Goal: Information Seeking & Learning: Learn about a topic

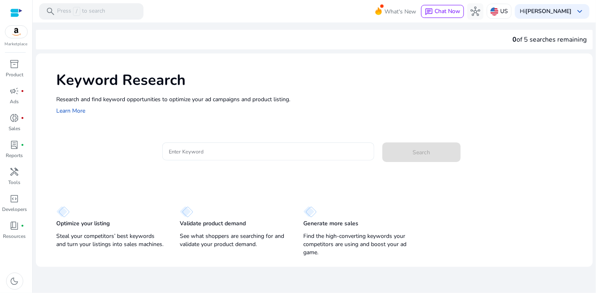
click at [240, 146] on div at bounding box center [268, 151] width 199 height 18
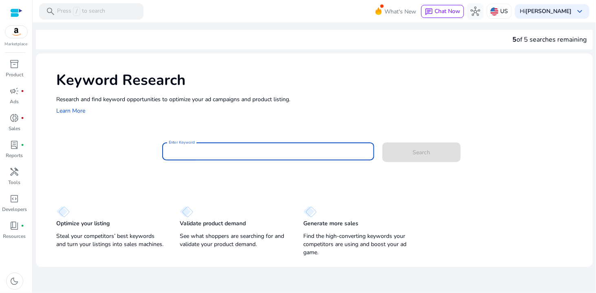
paste input "**********"
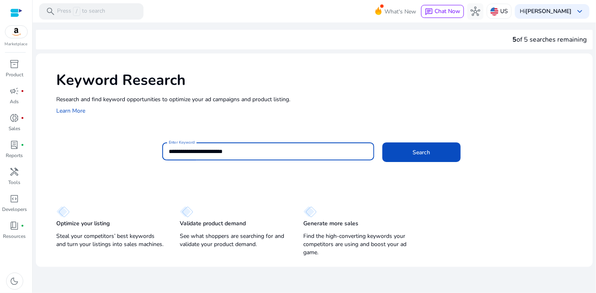
drag, startPoint x: 179, startPoint y: 153, endPoint x: 135, endPoint y: 148, distance: 45.2
click at [135, 148] on div "**********" at bounding box center [321, 155] width 530 height 26
type input "**********"
click at [382, 142] on button "Search" at bounding box center [421, 152] width 78 height 20
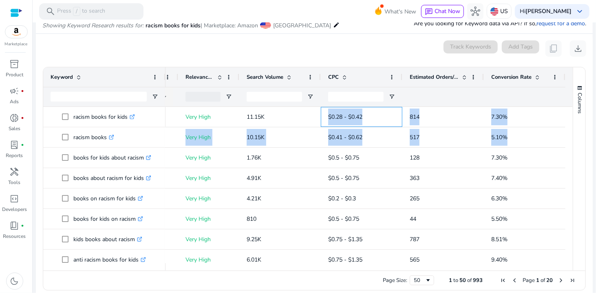
drag, startPoint x: 474, startPoint y: 118, endPoint x: 543, endPoint y: 132, distance: 70.8
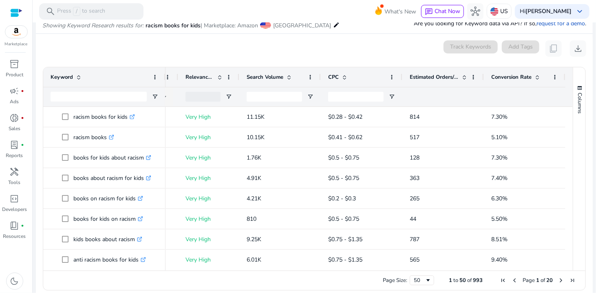
click at [379, 48] on div "0 keyword(s) selected Track Keywords Add Tags content_copy download" at bounding box center [314, 48] width 544 height 16
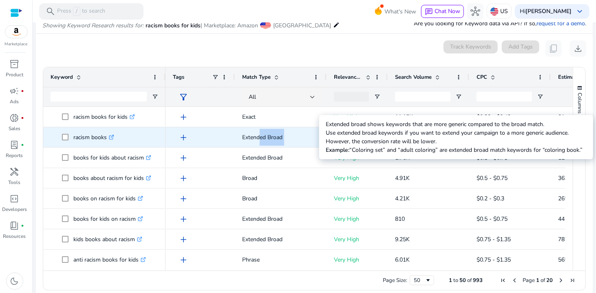
drag, startPoint x: 369, startPoint y: 136, endPoint x: 255, endPoint y: 139, distance: 114.2
click at [255, 139] on div "Extended Broad Very High 10.15K $0.41 - $0.62 517 5.10% add" at bounding box center [440, 137] width 548 height 20
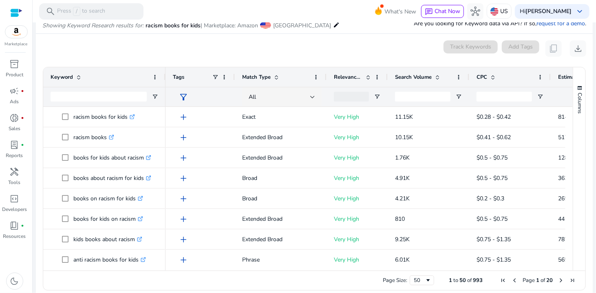
click at [292, 53] on div "0 keyword(s) selected Track Keywords Add Tags content_copy download" at bounding box center [314, 48] width 544 height 16
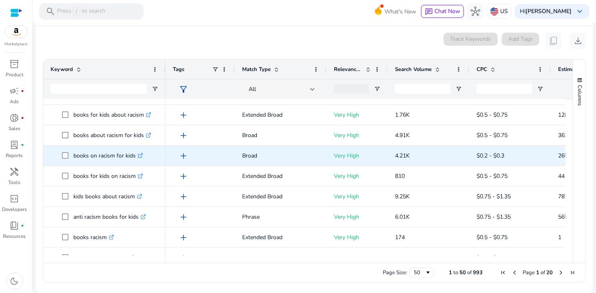
scroll to position [41, 0]
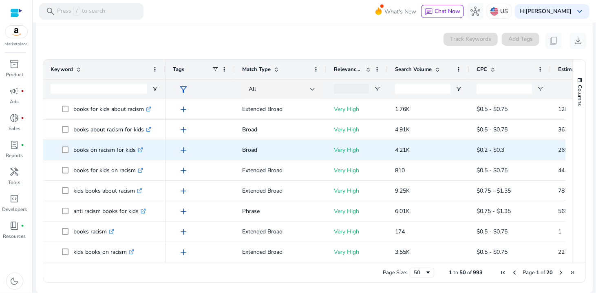
click at [397, 142] on p "4.21K" at bounding box center [428, 149] width 67 height 17
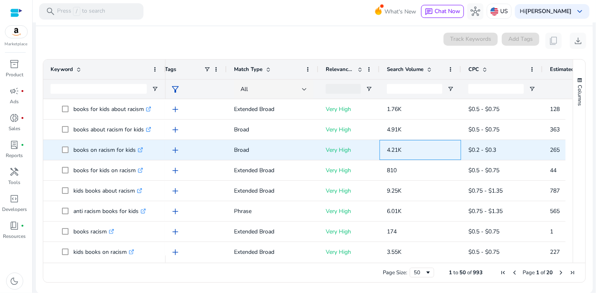
scroll to position [0, 13]
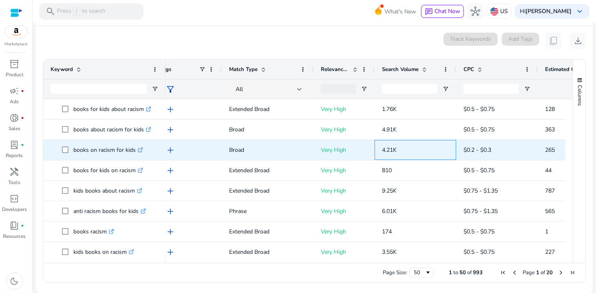
drag, startPoint x: 406, startPoint y: 143, endPoint x: 420, endPoint y: 146, distance: 14.5
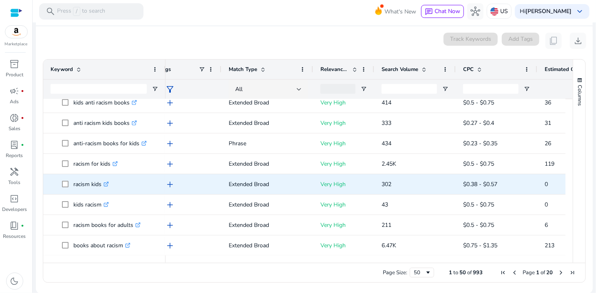
scroll to position [285, 0]
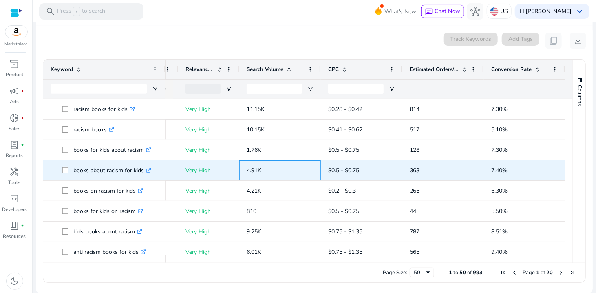
drag, startPoint x: 397, startPoint y: 173, endPoint x: 455, endPoint y: 174, distance: 57.5
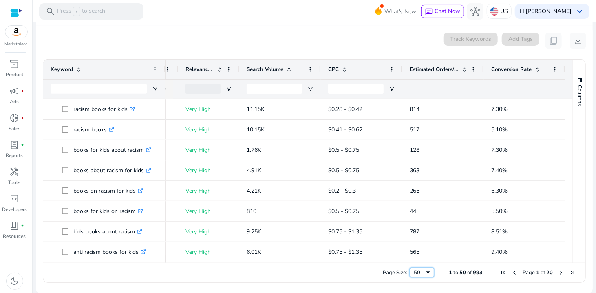
click at [411, 274] on div "50" at bounding box center [422, 272] width 24 height 10
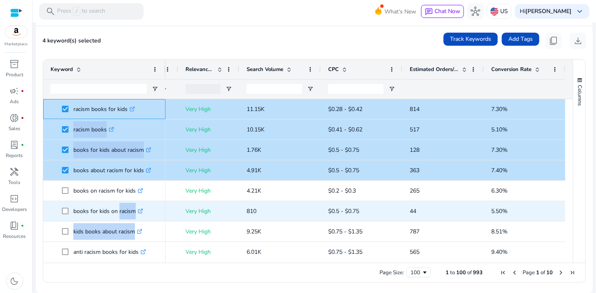
drag, startPoint x: 54, startPoint y: 107, endPoint x: 116, endPoint y: 203, distance: 114.1
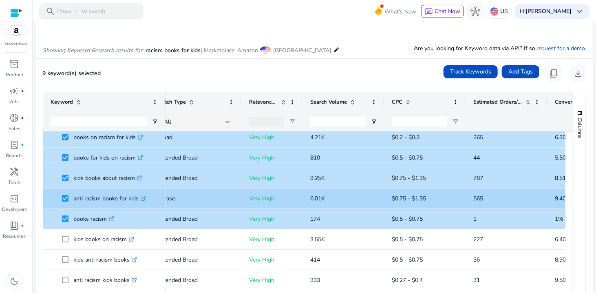
click at [68, 202] on span at bounding box center [67, 198] width 11 height 17
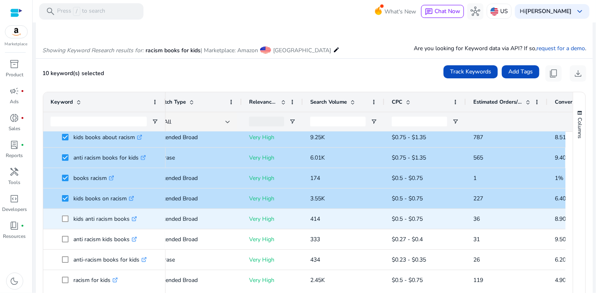
click at [68, 222] on span at bounding box center [67, 218] width 11 height 17
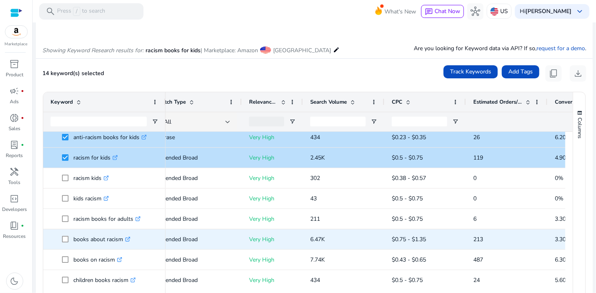
click at [82, 234] on p "books about racism .st0{fill:#2c8af8}" at bounding box center [101, 239] width 57 height 17
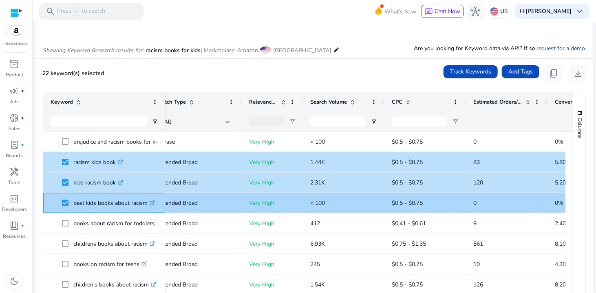
click at [65, 206] on span at bounding box center [67, 202] width 11 height 17
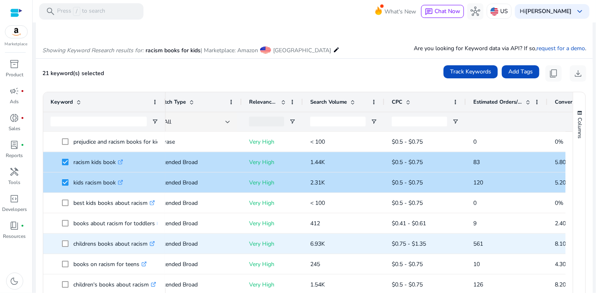
click at [75, 243] on p "childrens books about racism .st0{fill:#2c8af8}" at bounding box center [114, 243] width 82 height 17
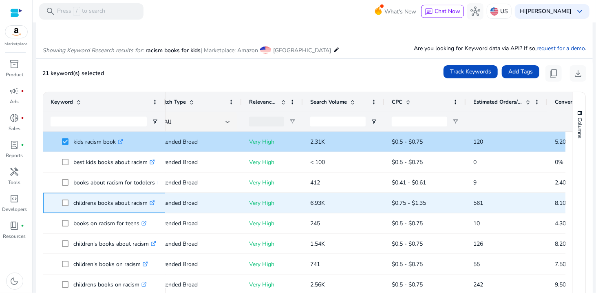
click at [67, 206] on span at bounding box center [67, 202] width 11 height 17
click at [66, 206] on span at bounding box center [67, 202] width 11 height 17
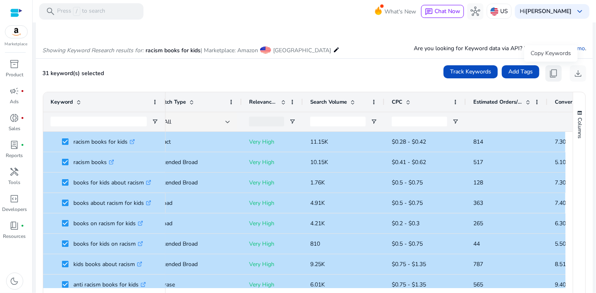
click at [549, 70] on span "content_copy" at bounding box center [554, 73] width 10 height 10
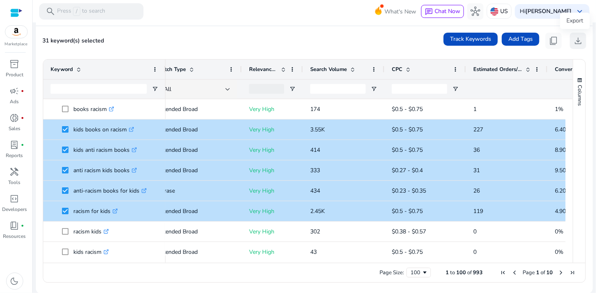
click at [573, 43] on span "download" at bounding box center [578, 41] width 10 height 10
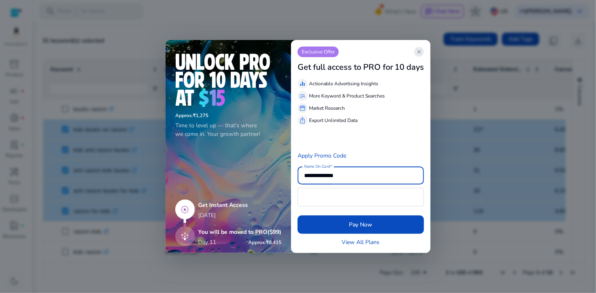
click at [421, 54] on span "close" at bounding box center [419, 52] width 7 height 7
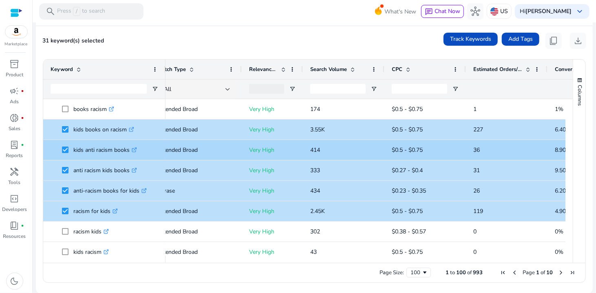
click at [78, 149] on p "kids anti racism books .st0{fill:#2c8af8}" at bounding box center [105, 149] width 64 height 17
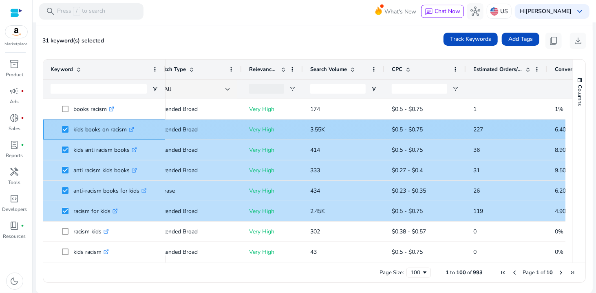
click at [73, 129] on span "kids books on racism .st0{fill:#2c8af8}" at bounding box center [110, 129] width 96 height 17
drag, startPoint x: 131, startPoint y: 210, endPoint x: 126, endPoint y: 127, distance: 82.9
copy div "anti-racism books for kids .st0{fill:#2c8af8} anti racism kids books .st0{fill:…"
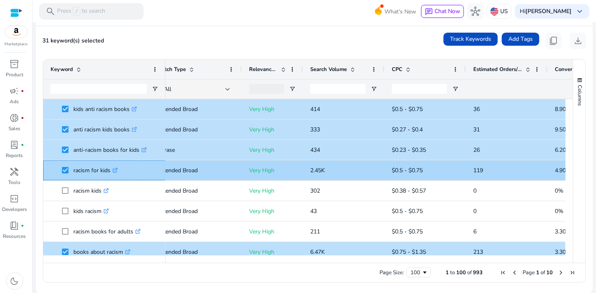
click at [132, 170] on span "racism for kids .st0{fill:#2c8af8}" at bounding box center [110, 170] width 96 height 17
drag, startPoint x: 132, startPoint y: 170, endPoint x: 72, endPoint y: 172, distance: 59.5
click at [72, 172] on span "racism for kids .st0{fill:#2c8af8}" at bounding box center [110, 170] width 96 height 17
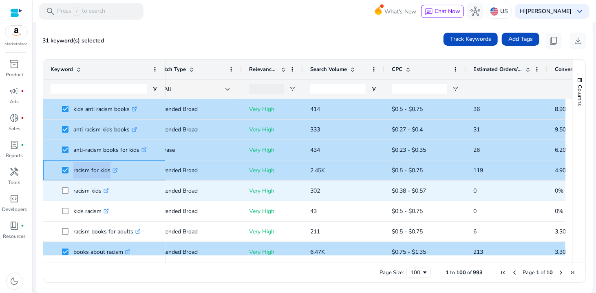
copy span "racism for kids .st0{fill:#2c8af8}"
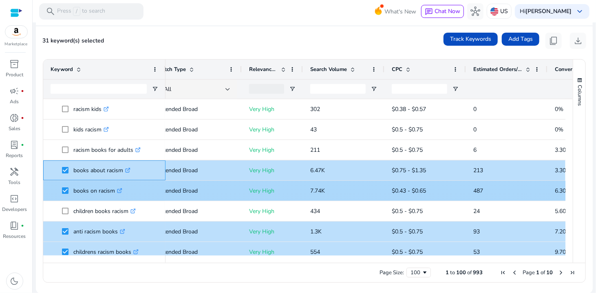
drag, startPoint x: 72, startPoint y: 168, endPoint x: 115, endPoint y: 186, distance: 45.9
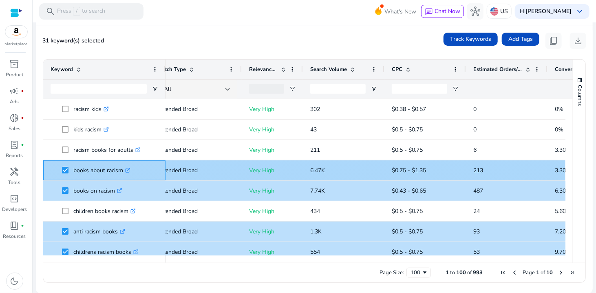
click at [155, 169] on span "books about racism .st0{fill:#2c8af8}" at bounding box center [110, 170] width 96 height 17
drag, startPoint x: 147, startPoint y: 169, endPoint x: 73, endPoint y: 175, distance: 73.6
click at [73, 175] on span "books about racism .st0{fill:#2c8af8}" at bounding box center [110, 170] width 96 height 17
copy span "books about racism .st0{fill:#2c8af8}"
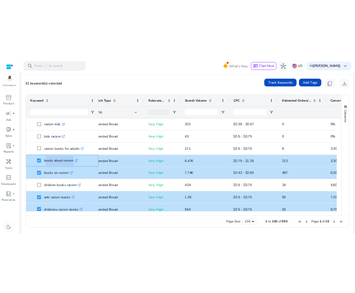
scroll to position [99, 0]
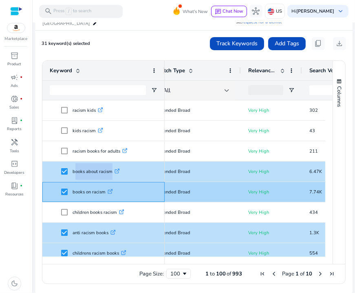
drag, startPoint x: 72, startPoint y: 190, endPoint x: 108, endPoint y: 191, distance: 35.9
click at [108, 191] on span "books on racism .st0{fill:#2c8af8}" at bounding box center [109, 191] width 96 height 17
copy span "books on racism"
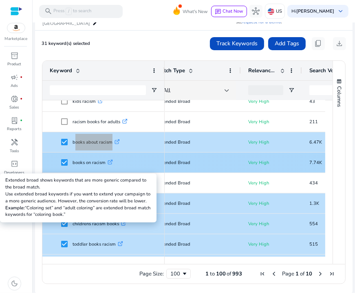
scroll to position [326, 0]
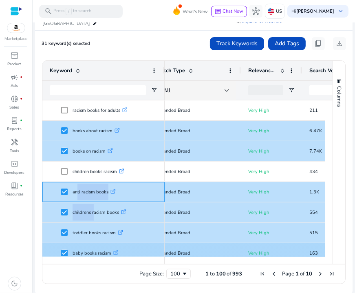
drag, startPoint x: 72, startPoint y: 190, endPoint x: 119, endPoint y: 245, distance: 73.4
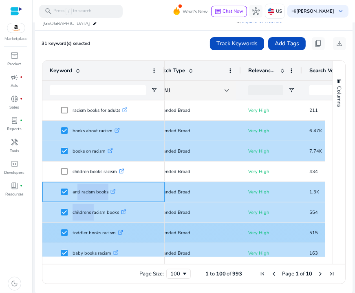
scroll to position [367, 0]
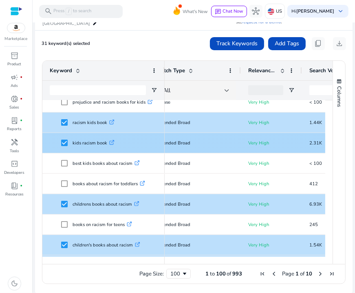
scroll to position [489, 0]
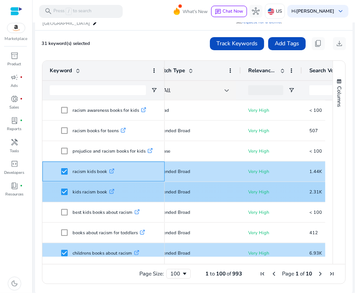
drag, startPoint x: 71, startPoint y: 170, endPoint x: 106, endPoint y: 188, distance: 38.6
copy div "racism kids book .st0{fill:#2c8af8} kids racism book"
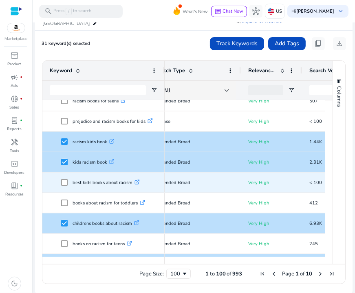
scroll to position [530, 0]
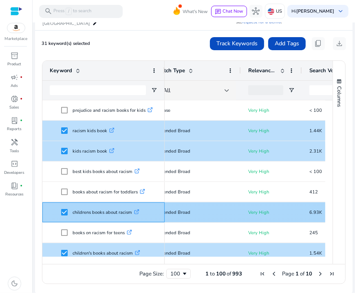
drag, startPoint x: 72, startPoint y: 211, endPoint x: 133, endPoint y: 214, distance: 61.2
click at [133, 214] on span "childrens books about racism .st0{fill:#2c8af8}" at bounding box center [109, 212] width 96 height 17
copy span "childrens books about racism"
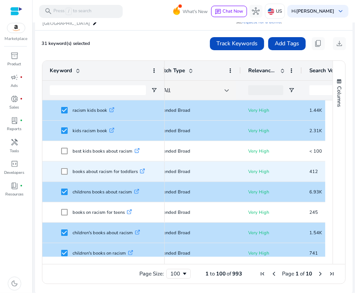
scroll to position [611, 0]
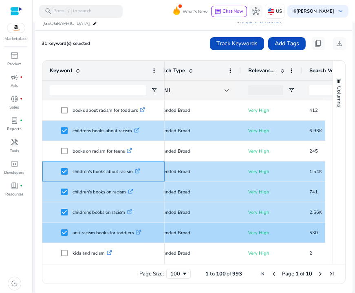
drag, startPoint x: 70, startPoint y: 169, endPoint x: 134, endPoint y: 225, distance: 84.9
copy div "children's books about racism .st0{fill:#2c8af8} children's books on racism .st…"
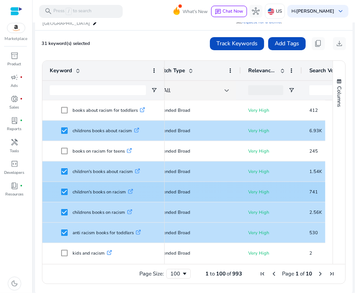
scroll to position [0, 0]
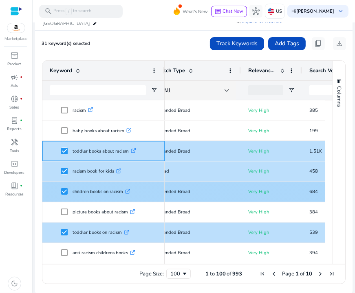
drag, startPoint x: 71, startPoint y: 150, endPoint x: 122, endPoint y: 190, distance: 64.3
copy div "toddler books about racism .st0{fill:#2c8af8} racism book for kids .st0{fill:#2…"
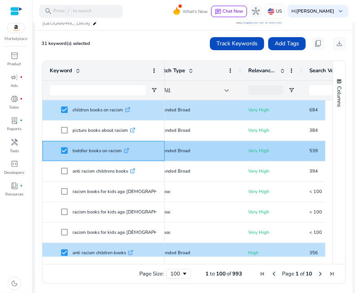
drag, startPoint x: 71, startPoint y: 149, endPoint x: 123, endPoint y: 155, distance: 52.1
click at [123, 155] on span "toddler books on racism .st0{fill:#2c8af8}" at bounding box center [109, 151] width 96 height 17
copy span "toddler books on racism"
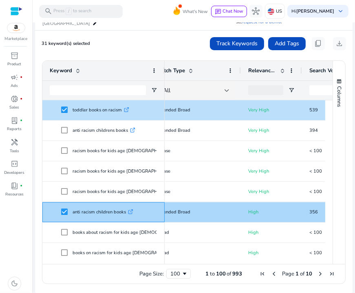
drag, startPoint x: 81, startPoint y: 214, endPoint x: 125, endPoint y: 216, distance: 43.7
click at [125, 216] on span "anti racism children books .st0{fill:#2c8af8}" at bounding box center [109, 212] width 96 height 17
copy span "anti racism children books"
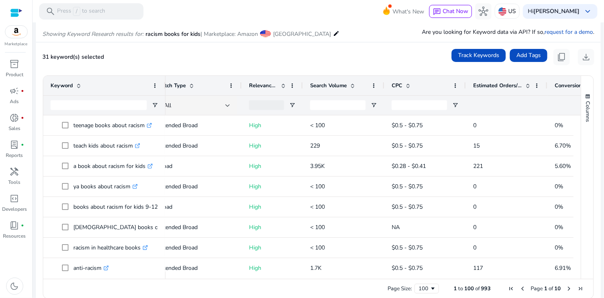
click at [344, 85] on span "Search Volume" at bounding box center [328, 85] width 37 height 7
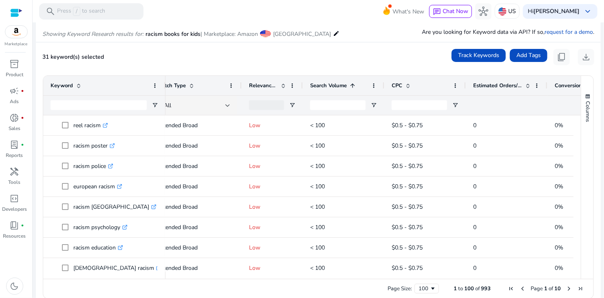
click at [344, 85] on span "Search Volume" at bounding box center [328, 85] width 37 height 7
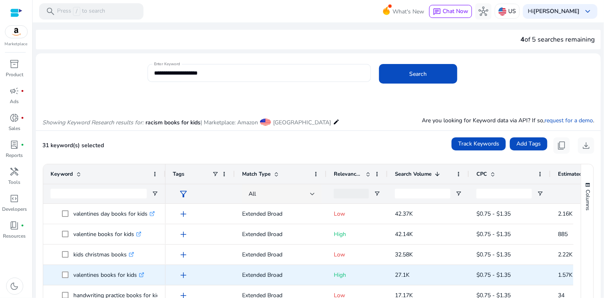
scroll to position [0, 85]
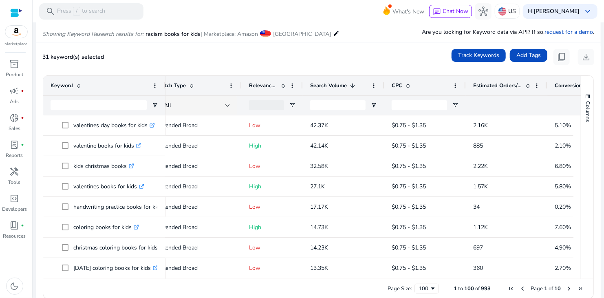
click at [97, 88] on div "Keyword" at bounding box center [100, 85] width 99 height 15
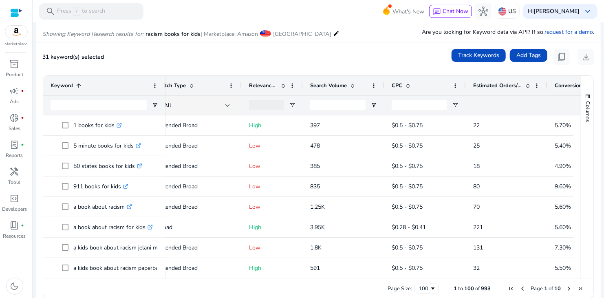
click at [106, 84] on div "Keyword 1" at bounding box center [100, 85] width 99 height 15
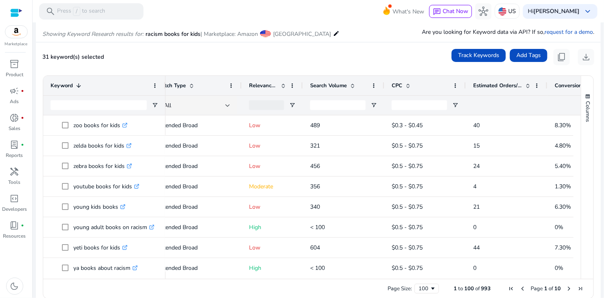
click at [259, 86] on span "Relevance Score" at bounding box center [263, 85] width 29 height 7
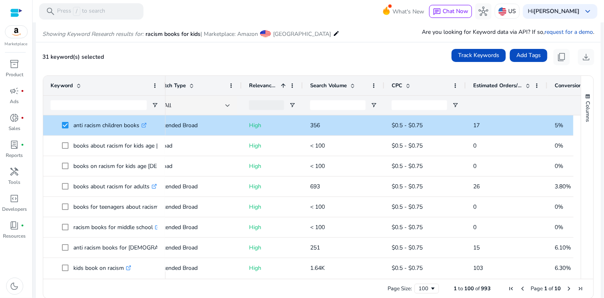
click at [264, 86] on span "Relevance Score" at bounding box center [263, 85] width 29 height 7
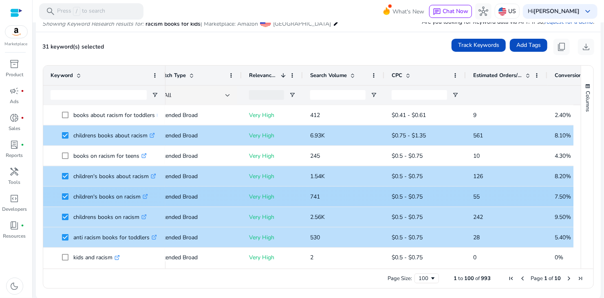
scroll to position [99, 0]
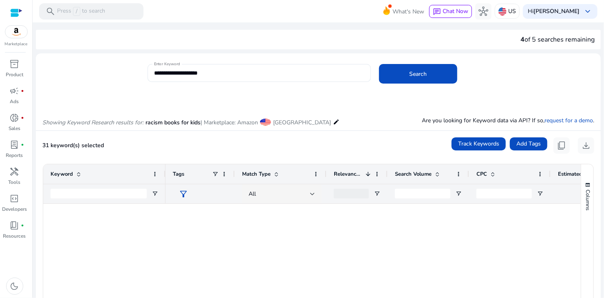
scroll to position [0, 85]
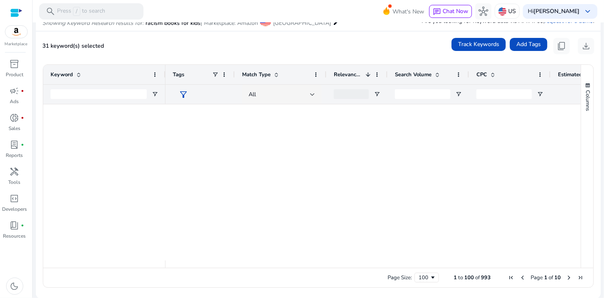
scroll to position [0, 85]
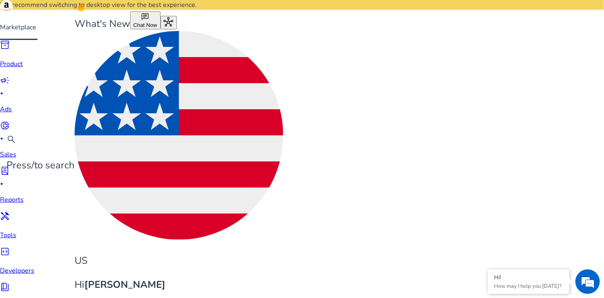
scroll to position [0, 85]
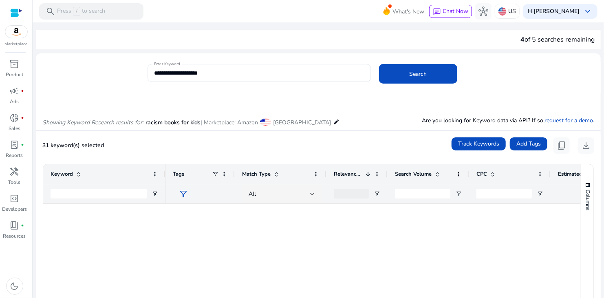
scroll to position [0, 85]
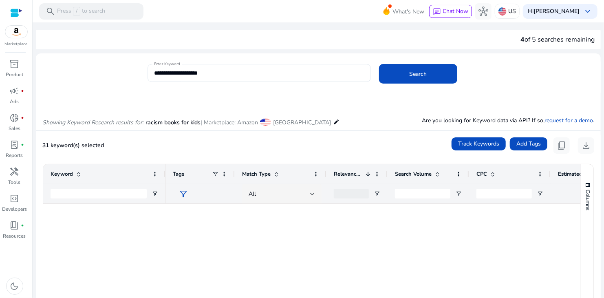
scroll to position [0, 85]
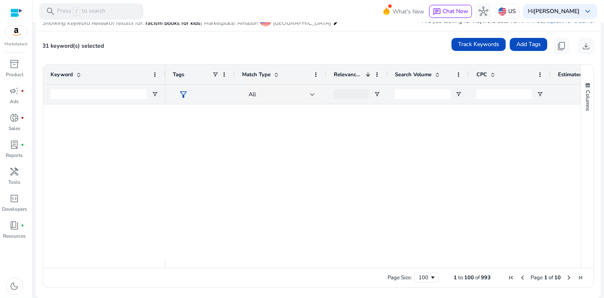
scroll to position [0, 85]
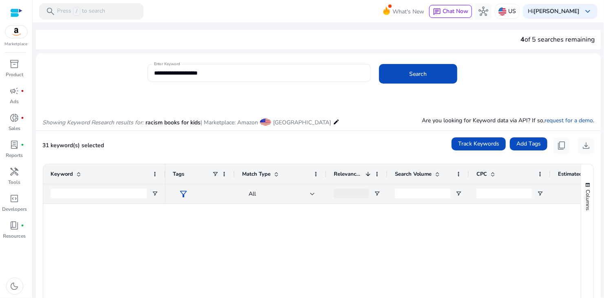
scroll to position [0, 85]
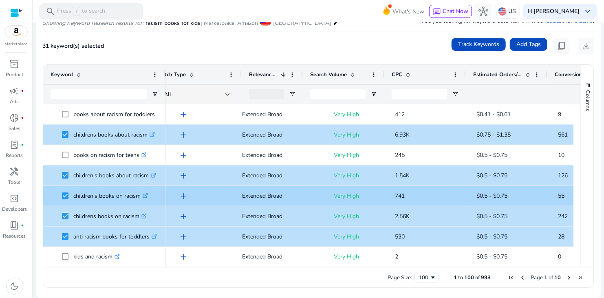
scroll to position [0, 85]
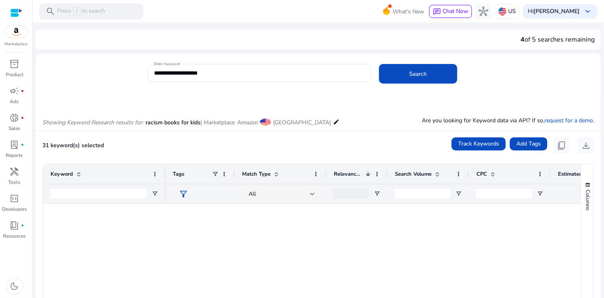
scroll to position [0, 85]
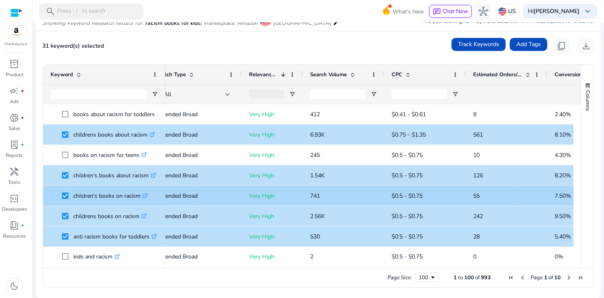
scroll to position [0, 85]
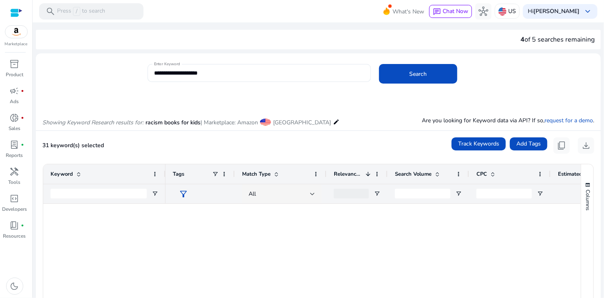
scroll to position [0, 85]
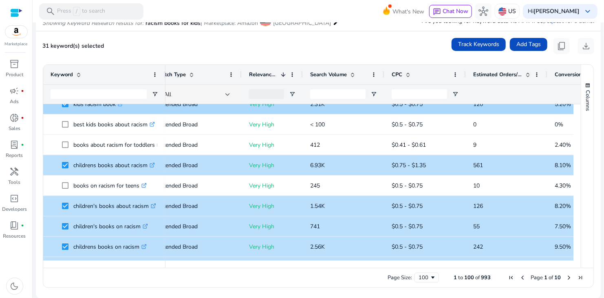
scroll to position [571, 0]
